Goal: Navigation & Orientation: Find specific page/section

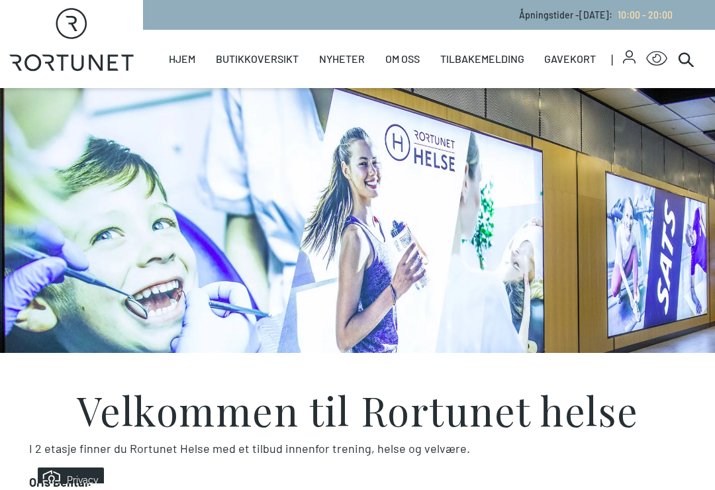
click at [0, 0] on link "Helse" at bounding box center [0, 0] width 0 height 0
click at [0, 0] on link "Butikker" at bounding box center [0, 0] width 0 height 0
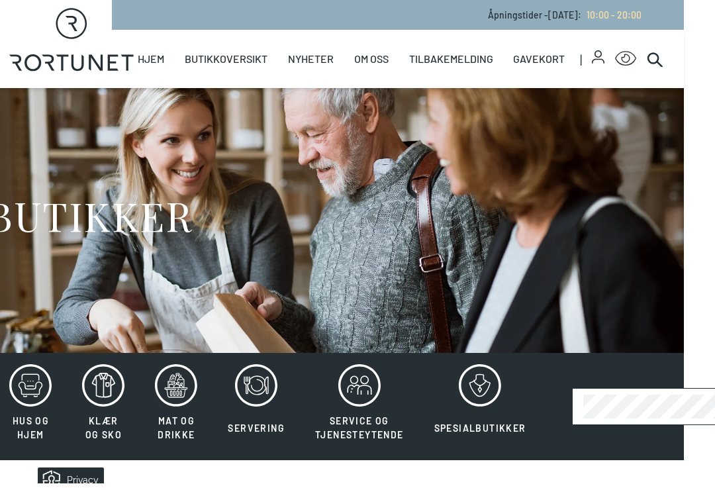
click at [212, 66] on link "Butikkoversikt" at bounding box center [226, 59] width 83 height 58
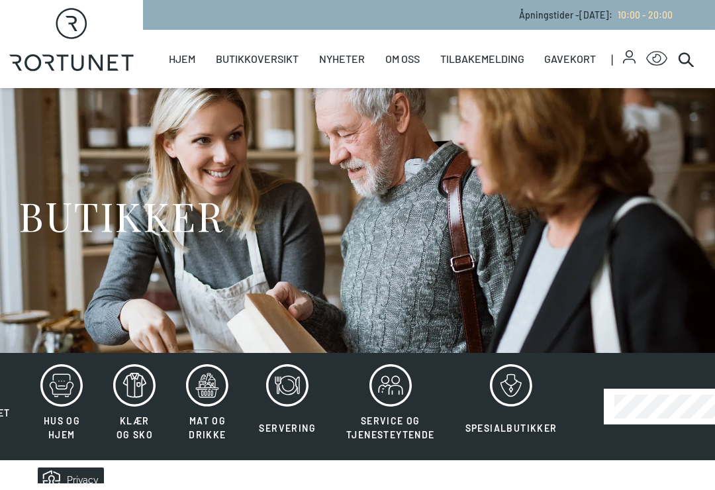
click at [0, 0] on link "Oversiktskart" at bounding box center [0, 0] width 0 height 0
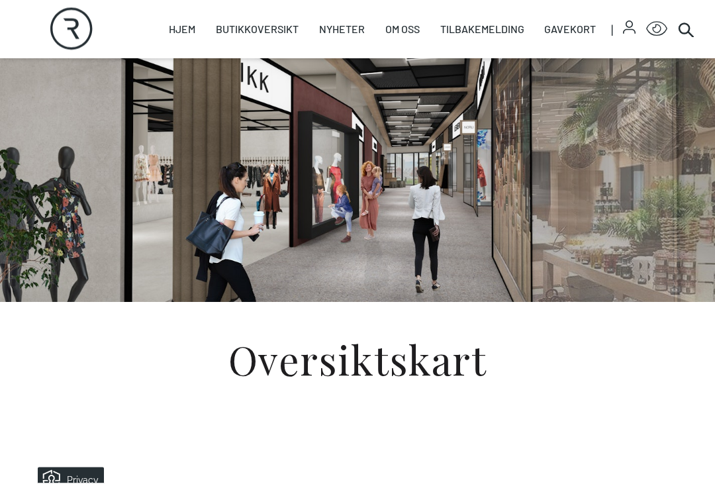
scroll to position [36, 0]
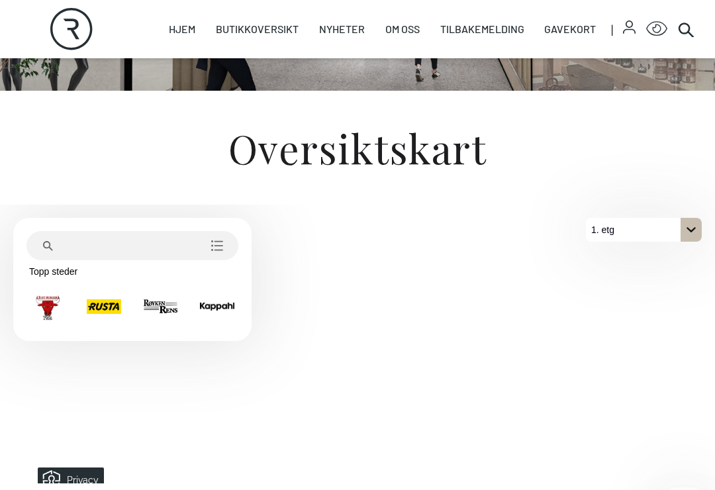
scroll to position [272, 0]
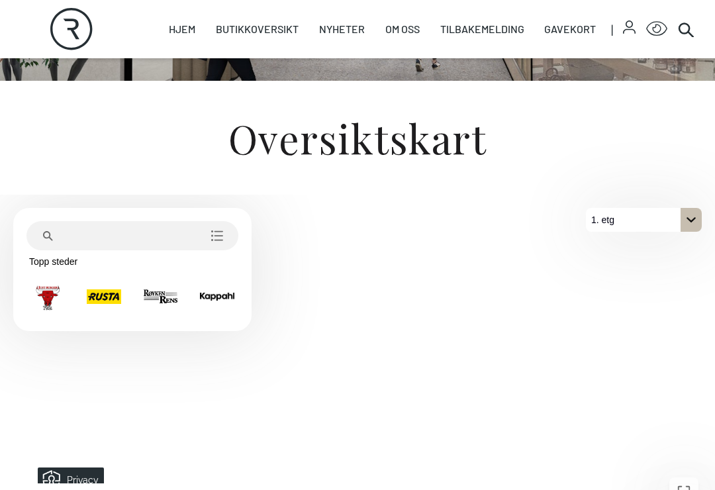
click at [218, 242] on icon "Søk etter stedskategori" at bounding box center [216, 235] width 13 height 13
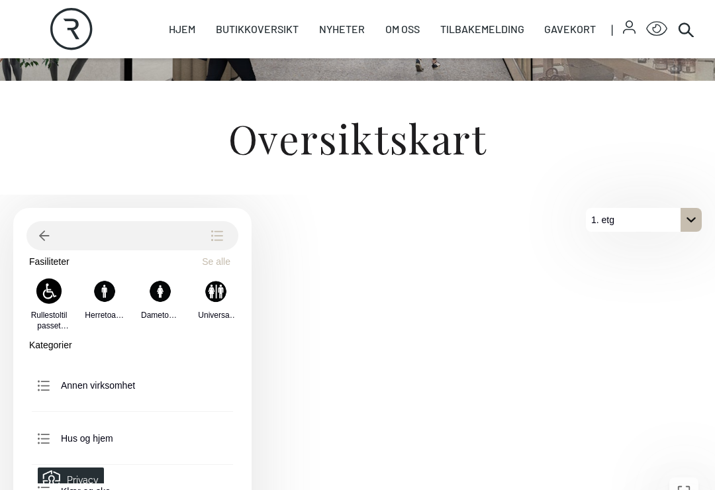
click at [47, 241] on icon "gå tilbake" at bounding box center [44, 235] width 11 height 11
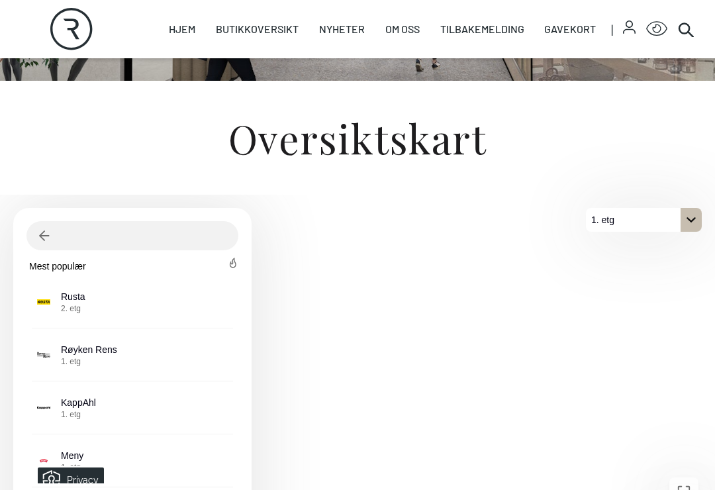
click at [650, 153] on h1 "Oversiktskart" at bounding box center [357, 138] width 715 height 40
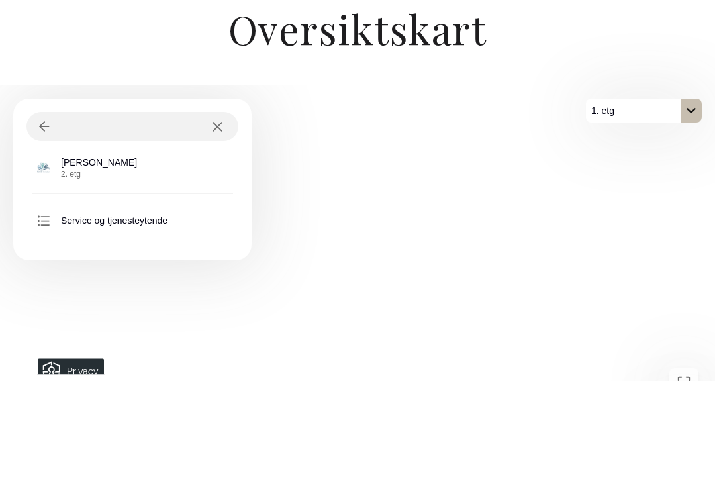
click at [116, 278] on span "2. etg" at bounding box center [99, 283] width 76 height 11
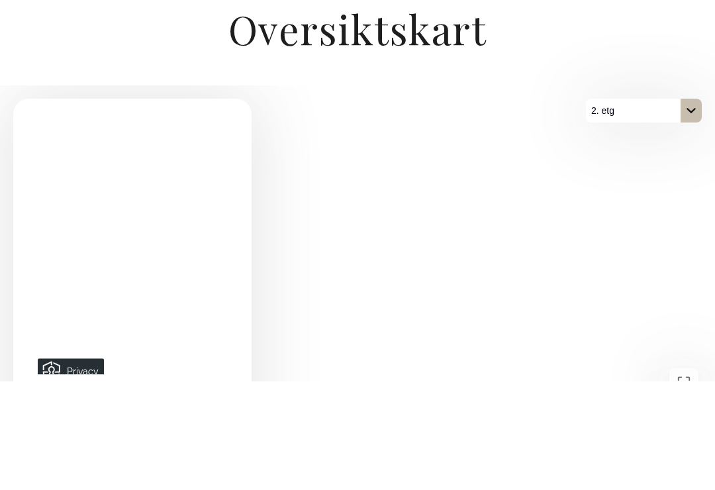
scroll to position [381, 0]
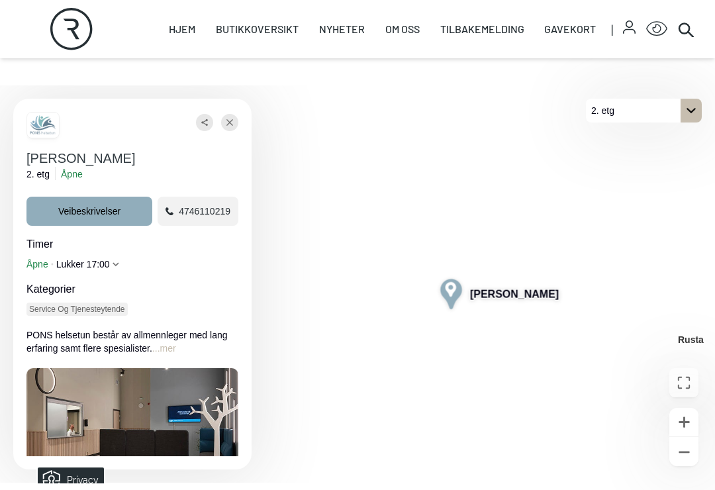
click at [232, 130] on icon "Lukke" at bounding box center [229, 122] width 7 height 24
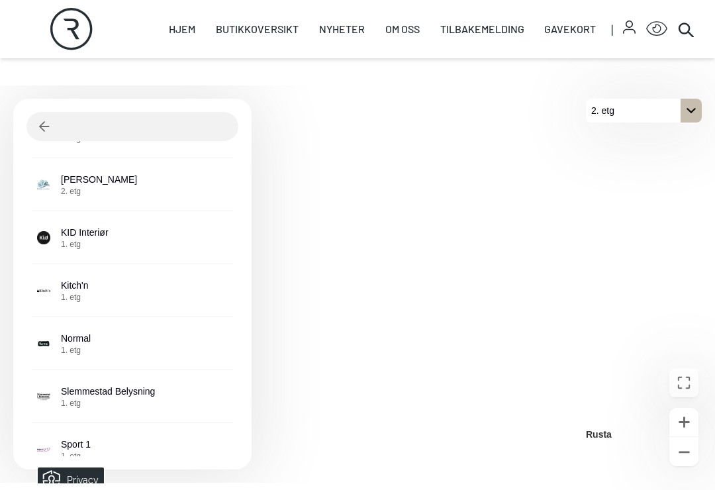
scroll to position [2070, 0]
click at [144, 199] on div "Pons Helsetun 2. etg" at bounding box center [132, 186] width 191 height 53
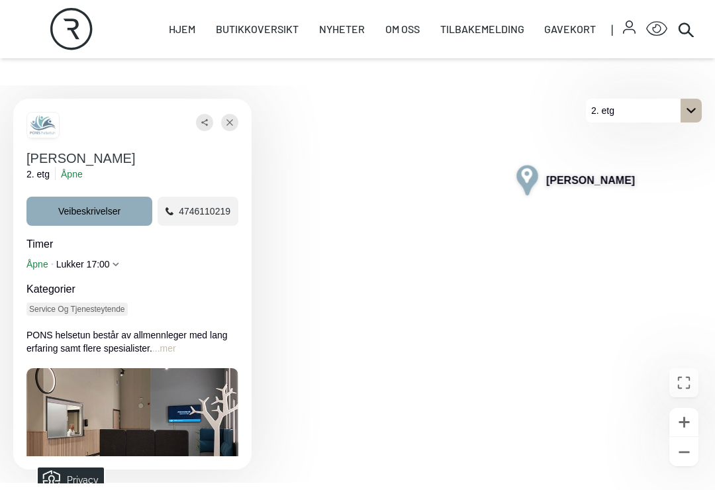
click at [119, 267] on icon "Utvid hele timer" at bounding box center [115, 264] width 7 height 7
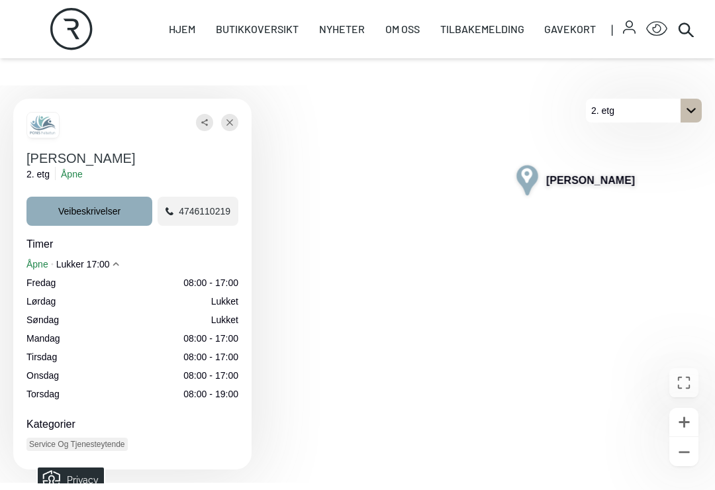
click at [232, 128] on icon "Lukke" at bounding box center [229, 122] width 7 height 24
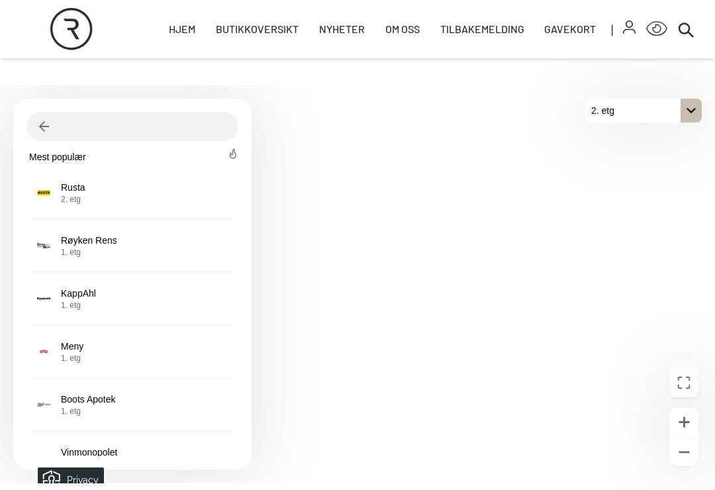
click at [105, 208] on div "Rusta 2. etg" at bounding box center [132, 192] width 191 height 53
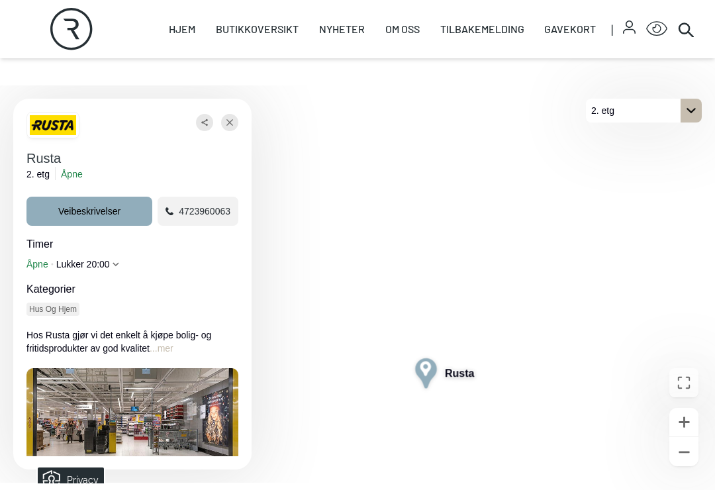
click at [126, 271] on div "Åpne Lukker 20:00" at bounding box center [132, 263] width 212 height 13
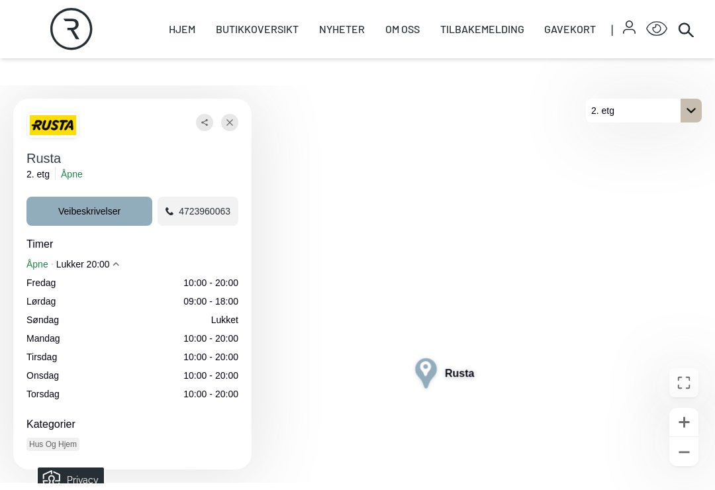
click at [232, 134] on icon "Lukke" at bounding box center [229, 122] width 7 height 24
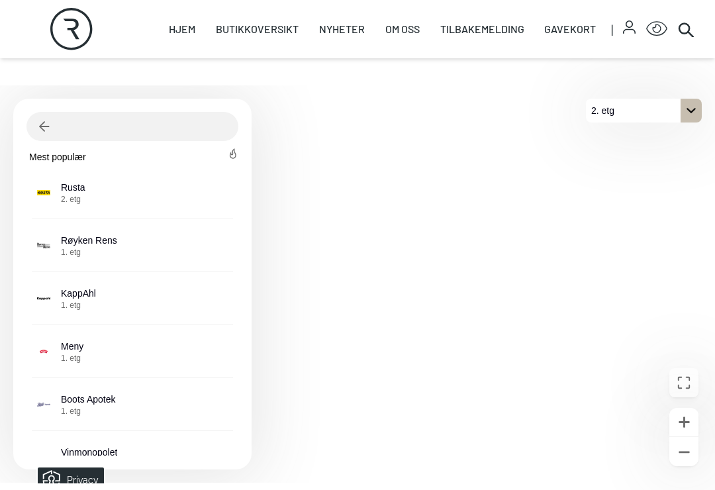
click at [689, 116] on icon "På 2. etg. Klikk for å velge en annen etasje." at bounding box center [690, 110] width 11 height 11
click at [0, 0] on link "Nyheter" at bounding box center [0, 0] width 0 height 0
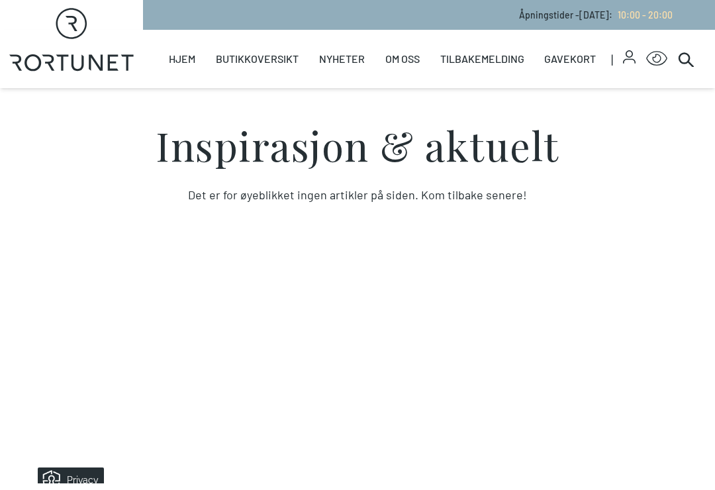
click at [581, 361] on section "Inspirasjon & aktuelt Det er for øyeblikket ingen artikler på siden. Kom tilbak…" at bounding box center [357, 336] width 715 height 496
click at [0, 0] on link "Parkering" at bounding box center [0, 0] width 0 height 0
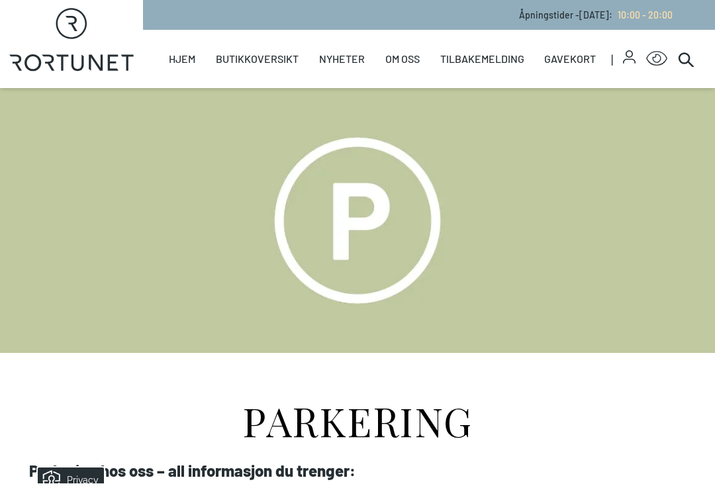
click at [192, 63] on link "Hjem" at bounding box center [182, 59] width 26 height 58
select select "NO"
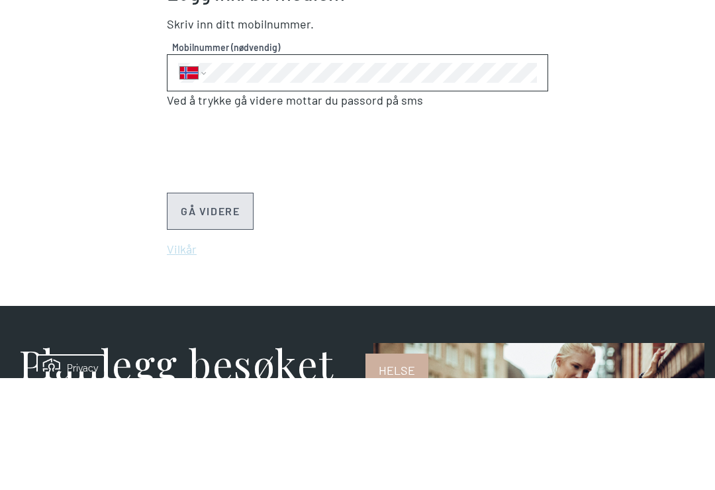
scroll to position [949, 0]
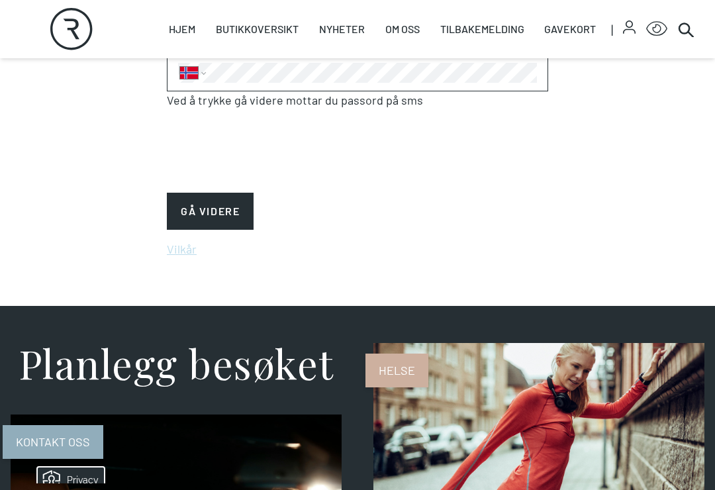
click at [222, 222] on button "GÅ VIDERE" at bounding box center [210, 211] width 87 height 37
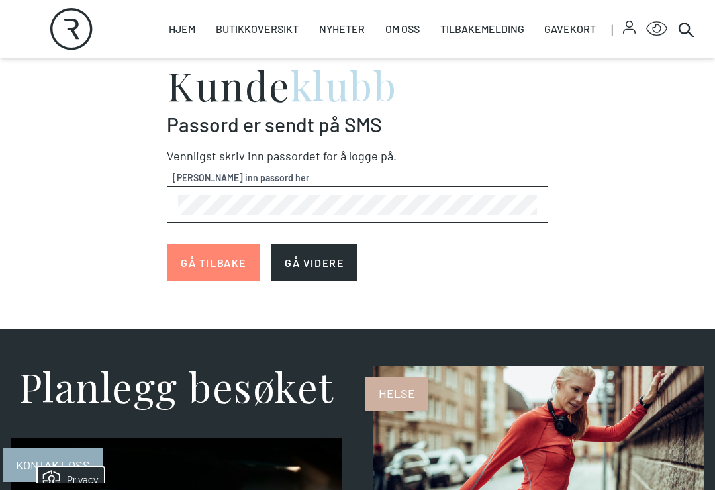
scroll to position [770, 0]
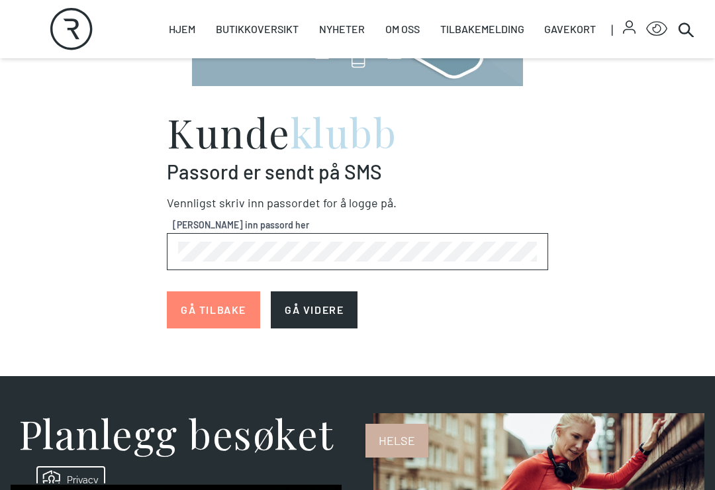
click at [213, 316] on button "GÅ TILBAKE" at bounding box center [213, 309] width 93 height 37
select select "NO"
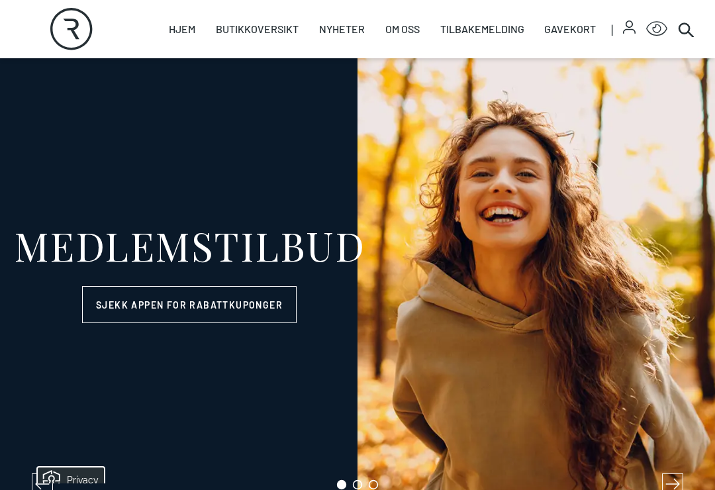
scroll to position [46, 0]
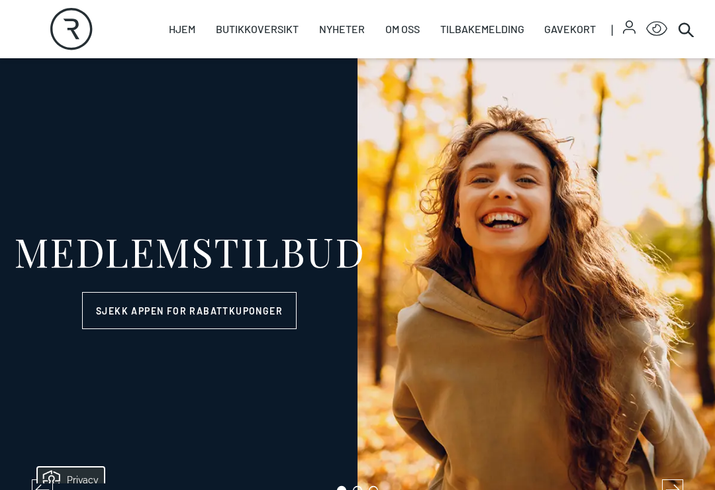
click at [190, 30] on link "Hjem" at bounding box center [182, 29] width 26 height 58
select select "NO"
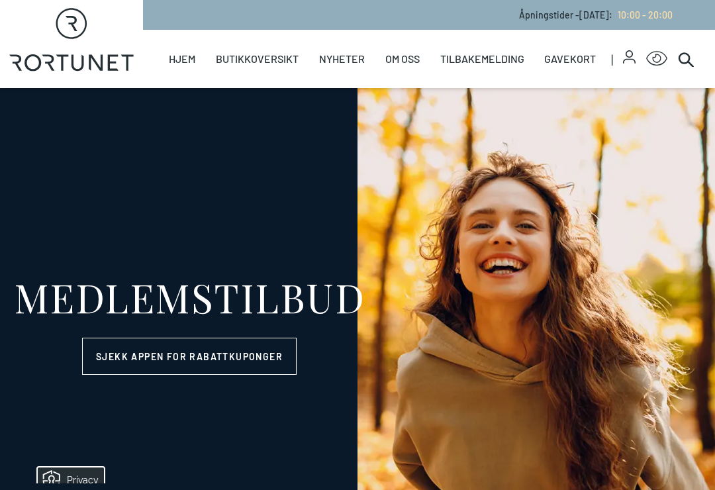
click at [0, 0] on link "Helse" at bounding box center [0, 0] width 0 height 0
